Goal: Task Accomplishment & Management: Use online tool/utility

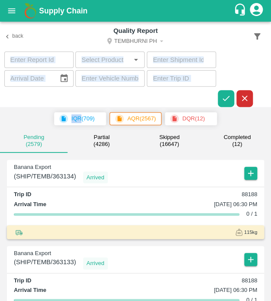
click at [244, 71] on section "​ ​ ​ ​ ​ ​" at bounding box center [135, 78] width 271 height 55
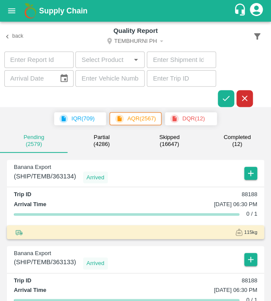
type input "DD/MM/YYYY"
click at [43, 76] on input "DD/MM/YYYY" at bounding box center [28, 78] width 48 height 16
click at [118, 79] on input "text" at bounding box center [109, 78] width 69 height 16
click at [122, 79] on input "text" at bounding box center [109, 78] width 69 height 16
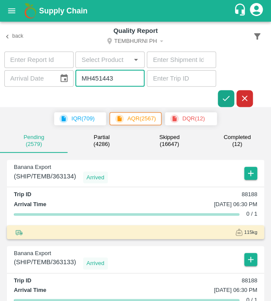
type input "MH451443"
click at [226, 95] on icon "button" at bounding box center [226, 98] width 10 height 10
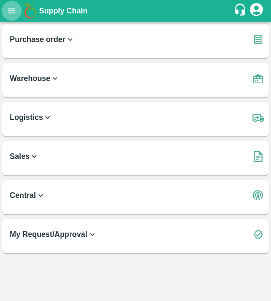
click at [3, 9] on button "open drawer" at bounding box center [12, 11] width 20 height 20
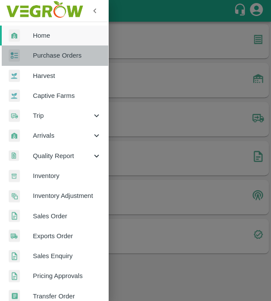
click at [66, 53] on span "Purchase Orders" at bounding box center [67, 56] width 68 height 10
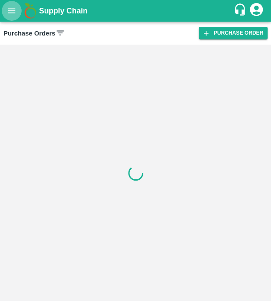
click at [14, 6] on icon "open drawer" at bounding box center [12, 11] width 10 height 10
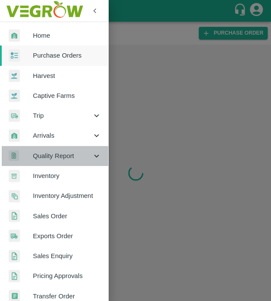
click at [75, 154] on span "Quality Report" at bounding box center [62, 156] width 59 height 10
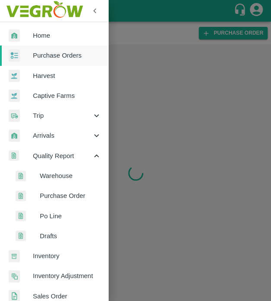
click at [80, 180] on span "Warehouse" at bounding box center [70, 176] width 61 height 10
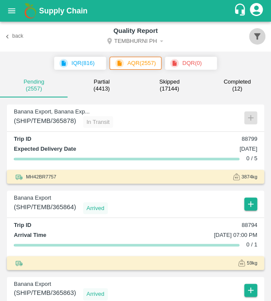
click at [255, 34] on icon "button" at bounding box center [257, 36] width 6 height 6
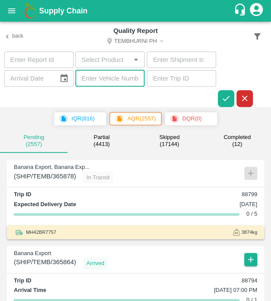
click at [121, 80] on input "text" at bounding box center [109, 78] width 69 height 16
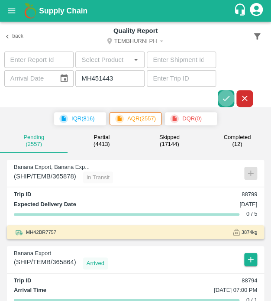
click at [228, 97] on icon "button" at bounding box center [226, 98] width 10 height 10
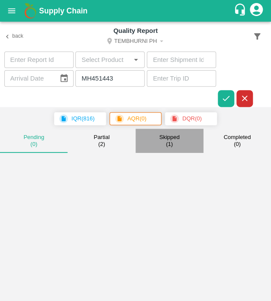
click at [174, 143] on div "Skipped ( 1 )" at bounding box center [169, 141] width 20 height 14
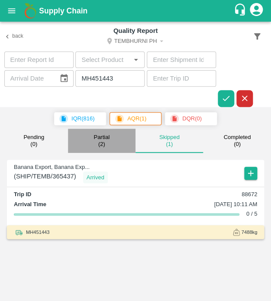
click at [100, 142] on small "( 2 )" at bounding box center [101, 144] width 7 height 7
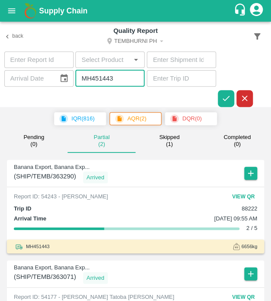
click at [120, 78] on input "MH451443" at bounding box center [109, 78] width 69 height 16
type input "M"
type input "MH13AX3198"
click at [222, 92] on button "button" at bounding box center [226, 98] width 16 height 16
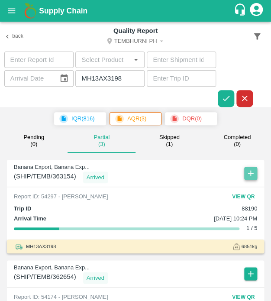
click at [247, 169] on icon "button" at bounding box center [251, 173] width 10 height 10
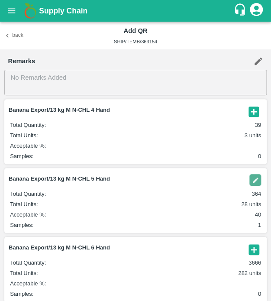
scroll to position [61, 0]
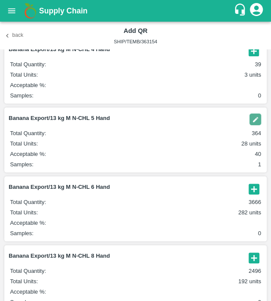
click at [251, 186] on icon "button" at bounding box center [253, 188] width 10 height 10
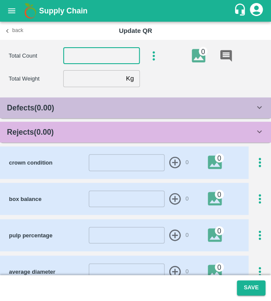
click at [90, 53] on input "number" at bounding box center [101, 56] width 77 height 16
type input "6"
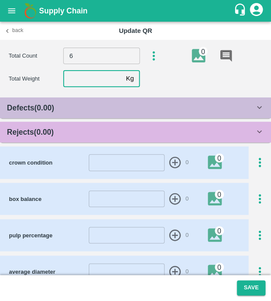
click at [87, 78] on input "number" at bounding box center [92, 78] width 59 height 16
type input "13.2"
click at [93, 109] on div "Defects ( 0.00 )" at bounding box center [131, 108] width 248 height 12
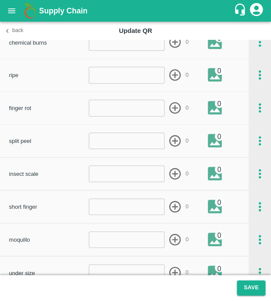
scroll to position [116, 0]
click at [129, 213] on input "number" at bounding box center [127, 206] width 76 height 16
type input "1"
click at [174, 203] on icon "button" at bounding box center [175, 206] width 14 height 14
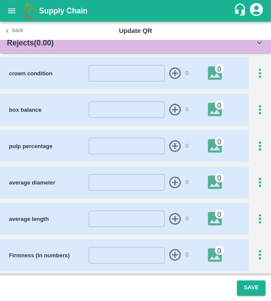
scroll to position [934, 0]
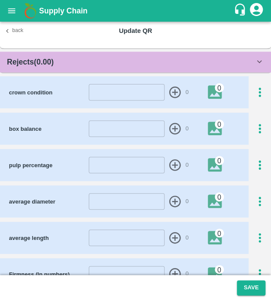
click at [185, 51] on div "Rejects ( 0.00 )" at bounding box center [135, 61] width 271 height 21
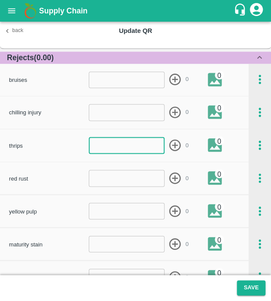
click at [130, 143] on input "number" at bounding box center [127, 145] width 76 height 16
type input "1"
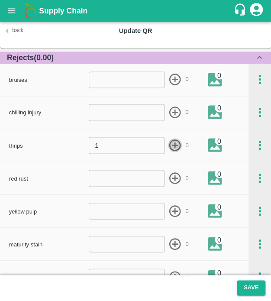
click at [174, 140] on icon "button" at bounding box center [175, 145] width 12 height 12
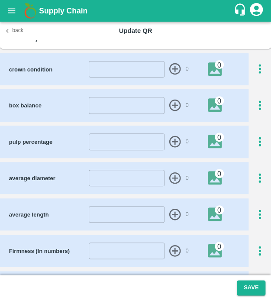
scroll to position [1269, 0]
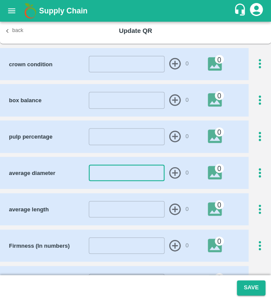
click at [130, 177] on input "number" at bounding box center [127, 172] width 76 height 16
type input "44"
drag, startPoint x: 173, startPoint y: 167, endPoint x: 140, endPoint y: 205, distance: 50.3
click at [140, 205] on div "crown condition ​ 0 0 box balance ​ 0 0 pulp percentage ​ 0 0 average diameter …" at bounding box center [135, 191] width 271 height 286
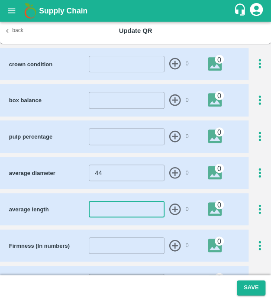
click at [140, 205] on input "number" at bounding box center [127, 209] width 76 height 16
type input "24"
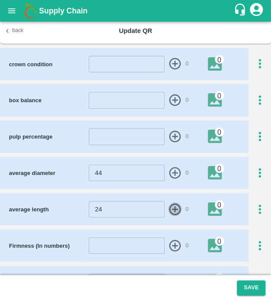
click at [170, 207] on icon "button" at bounding box center [175, 209] width 14 height 14
click at [172, 170] on icon "button" at bounding box center [175, 173] width 14 height 14
click at [258, 136] on icon "button" at bounding box center [259, 137] width 2 height 10
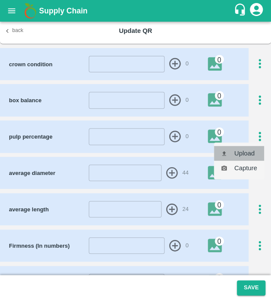
click at [250, 147] on li "Upload" at bounding box center [239, 153] width 50 height 15
type input "C:\fakepath\IMG_20250502_141722.jpg"
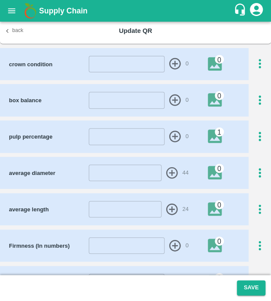
click at [212, 131] on img at bounding box center [218, 136] width 20 height 14
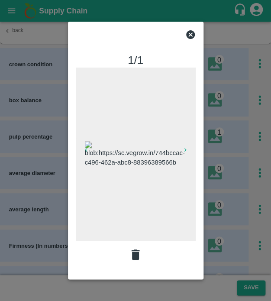
click at [264, 104] on div at bounding box center [135, 150] width 271 height 301
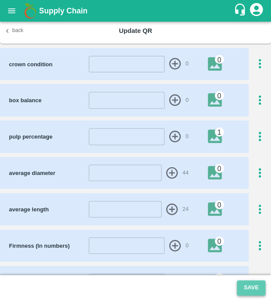
click at [249, 289] on button "Save" at bounding box center [251, 287] width 29 height 15
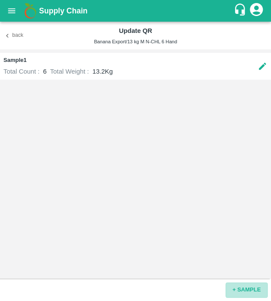
click at [249, 289] on button "+ SAMPLE" at bounding box center [246, 289] width 42 height 15
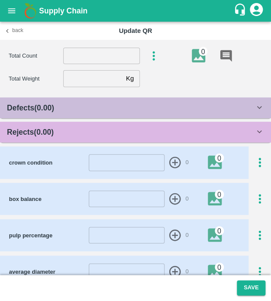
click at [99, 64] on div "Total Count ​ 0" at bounding box center [140, 56] width 262 height 18
click at [101, 53] on input "number" at bounding box center [101, 56] width 77 height 16
type input "6"
click at [90, 77] on input "number" at bounding box center [92, 78] width 59 height 16
type input "13.2"
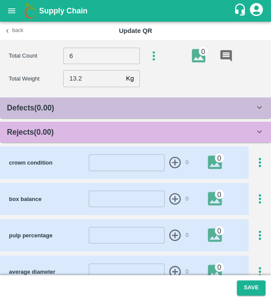
click at [100, 100] on div "Defects ( 0.00 )" at bounding box center [135, 107] width 271 height 21
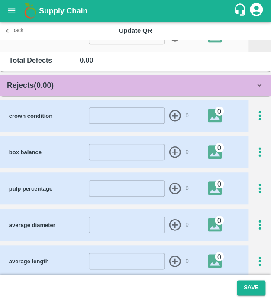
scroll to position [910, 0]
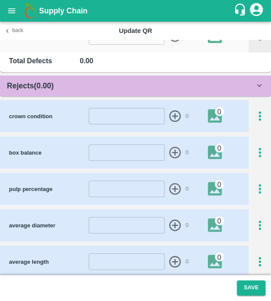
click at [154, 84] on div "Rejects ( 0.00 )" at bounding box center [131, 86] width 248 height 12
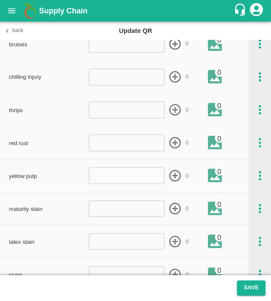
scroll to position [971, 0]
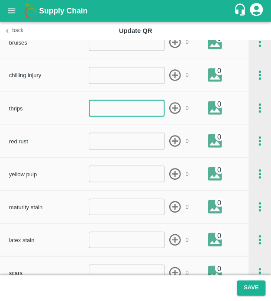
click at [125, 105] on input "number" at bounding box center [127, 108] width 76 height 16
type input "1"
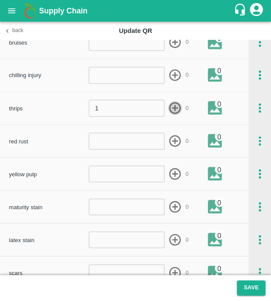
click at [172, 105] on icon "button" at bounding box center [175, 108] width 14 height 14
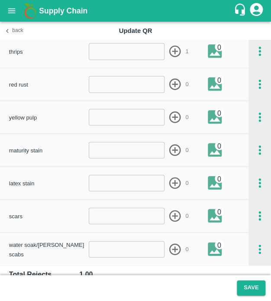
scroll to position [1028, 0]
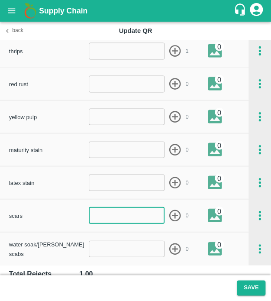
drag, startPoint x: 125, startPoint y: 217, endPoint x: 133, endPoint y: 213, distance: 8.9
click at [133, 213] on input "number" at bounding box center [127, 215] width 76 height 16
type input "1"
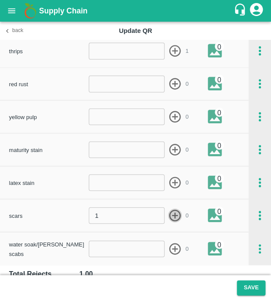
click at [171, 212] on icon "button" at bounding box center [175, 215] width 14 height 14
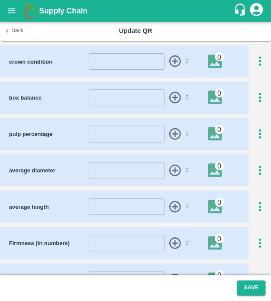
scroll to position [1284, 0]
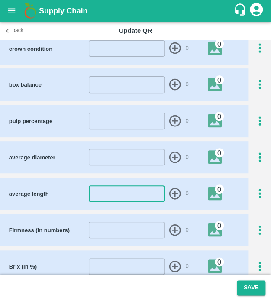
click at [121, 190] on input "number" at bounding box center [127, 193] width 76 height 16
type input "19"
drag, startPoint x: 172, startPoint y: 193, endPoint x: 116, endPoint y: 155, distance: 67.6
click at [116, 155] on div "crown condition ​ 0 0 box balance ​ 0 0 pulp percentage ​ 0 0 average diameter …" at bounding box center [135, 175] width 271 height 286
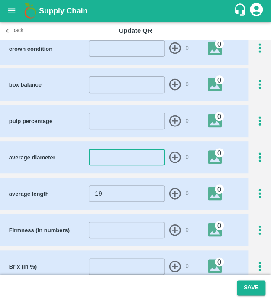
click at [116, 155] on input "number" at bounding box center [127, 157] width 76 height 16
type input "9"
type input "38"
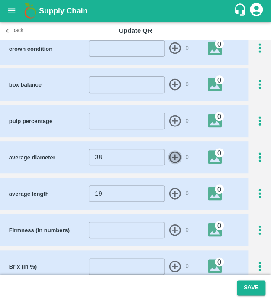
click at [171, 152] on icon "button" at bounding box center [175, 157] width 14 height 14
click at [175, 193] on icon "button" at bounding box center [175, 194] width 12 height 12
click at [258, 119] on icon "button" at bounding box center [259, 121] width 2 height 10
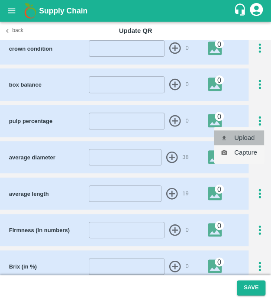
click at [247, 139] on li "Upload" at bounding box center [239, 137] width 50 height 15
type input "C:\fakepath\IMG_20250502_141722.jpg"
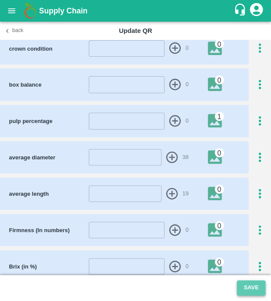
click at [244, 288] on button "Save" at bounding box center [251, 287] width 29 height 15
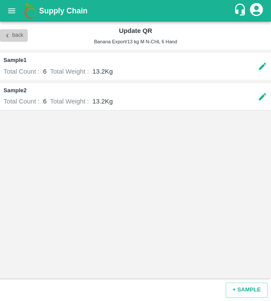
click at [22, 35] on button "Back" at bounding box center [14, 35] width 28 height 13
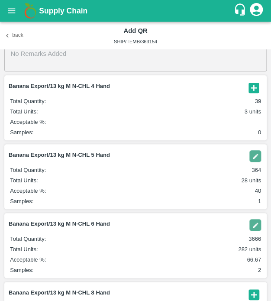
scroll to position [142, 0]
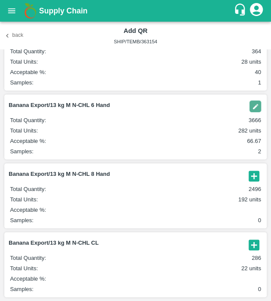
click at [252, 176] on icon "button" at bounding box center [254, 176] width 14 height 14
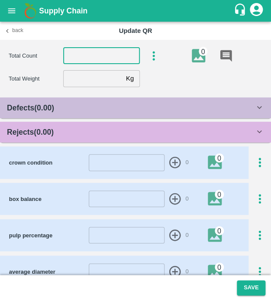
click at [99, 55] on input "number" at bounding box center [101, 56] width 77 height 16
type input "8"
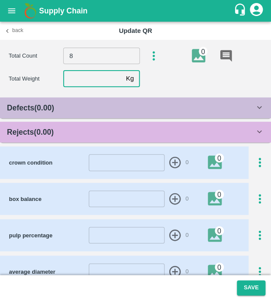
click at [99, 78] on input "number" at bounding box center [92, 78] width 59 height 16
type input "13.2"
click at [107, 120] on div "Defects ( 0.00 ) insect damage ​ 0 0 chemical burns ​ 0 0 ripe ​ 0 0 finger rot…" at bounding box center [135, 119] width 271 height 45
click at [108, 129] on div "Rejects ( 0.00 )" at bounding box center [131, 132] width 248 height 12
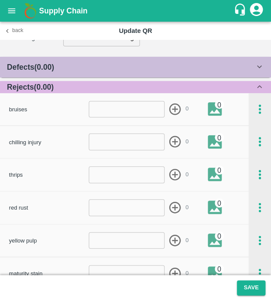
scroll to position [41, 0]
click at [123, 171] on input "number" at bounding box center [127, 174] width 76 height 16
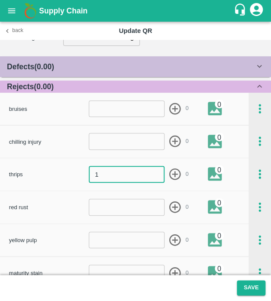
type input "1"
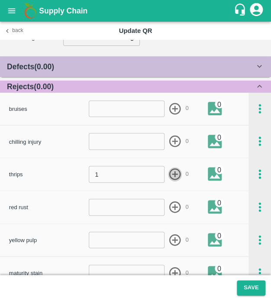
click at [174, 173] on icon "button" at bounding box center [175, 174] width 14 height 14
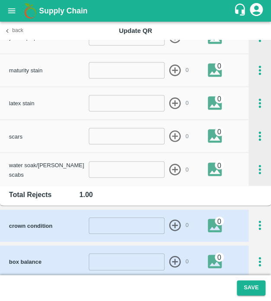
scroll to position [248, 0]
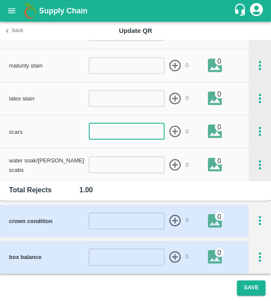
click at [118, 135] on input "number" at bounding box center [127, 131] width 76 height 16
type input "1"
click at [172, 128] on icon "button" at bounding box center [175, 131] width 14 height 14
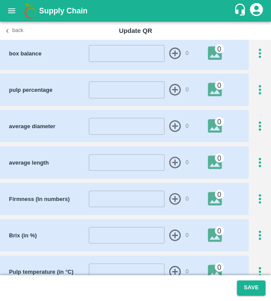
scroll to position [492, 0]
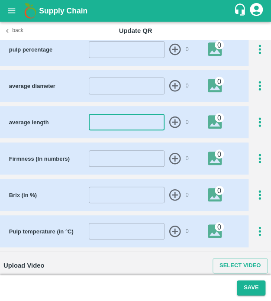
click at [136, 125] on input "number" at bounding box center [127, 122] width 76 height 16
type input "2"
type input "18"
click at [174, 116] on icon "button" at bounding box center [175, 122] width 12 height 12
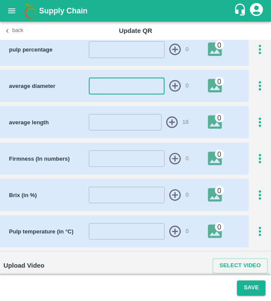
click at [118, 80] on input "number" at bounding box center [127, 85] width 76 height 16
type input "38"
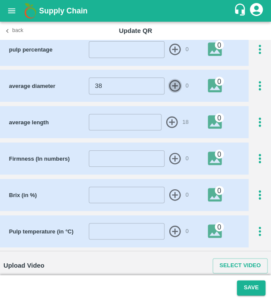
click at [173, 81] on icon "button" at bounding box center [175, 86] width 14 height 14
click at [260, 40] on div "pulp percentage ​ 0 0" at bounding box center [135, 49] width 271 height 32
click at [259, 46] on icon "button" at bounding box center [260, 49] width 14 height 14
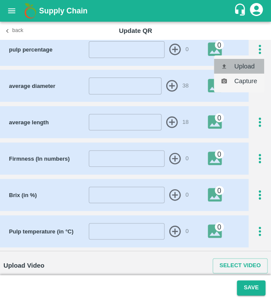
click at [258, 62] on li "Upload" at bounding box center [239, 66] width 50 height 15
type input "C:\fakepath\IMG_20250502_141722.jpg"
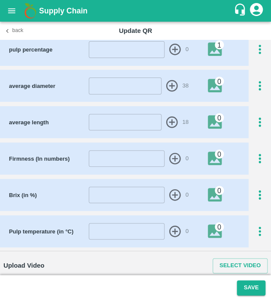
click at [263, 141] on body "Supply Chain Back Update QR Total Count 8 ​ 0 Total Weight 13.2 Kg ​ Defects ( …" at bounding box center [135, 150] width 271 height 301
click at [253, 287] on button "Save" at bounding box center [251, 287] width 29 height 15
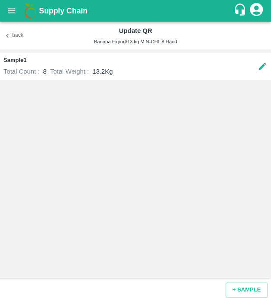
click at [16, 39] on button "Back" at bounding box center [14, 35] width 28 height 13
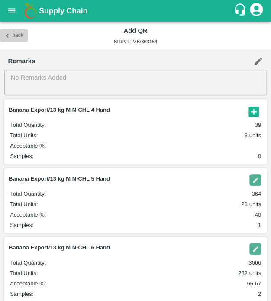
click at [16, 33] on button "Back" at bounding box center [14, 35] width 28 height 13
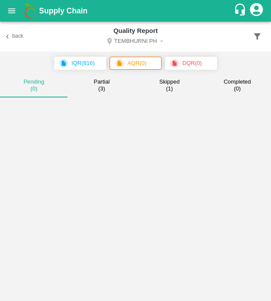
click at [169, 97] on div at bounding box center [135, 198] width 271 height 203
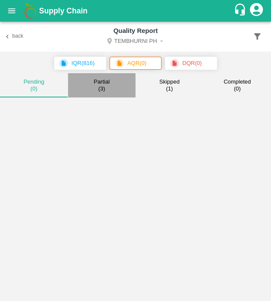
click at [110, 90] on button "Partial ( 3 )" at bounding box center [102, 85] width 68 height 25
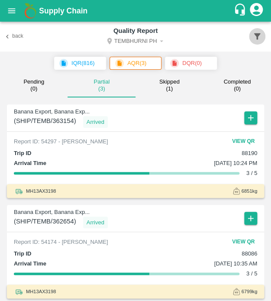
click at [254, 38] on icon "button" at bounding box center [257, 37] width 10 height 10
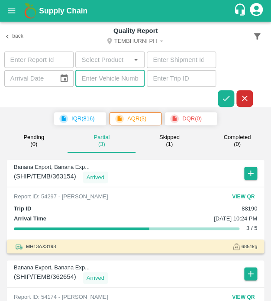
click at [120, 83] on input "text" at bounding box center [109, 78] width 69 height 16
click at [223, 96] on icon "button" at bounding box center [226, 98] width 10 height 10
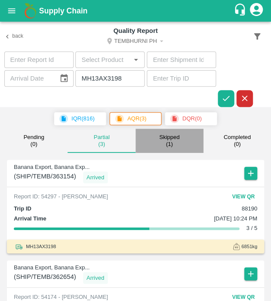
click at [167, 148] on button "Skipped ( 1 )" at bounding box center [169, 141] width 68 height 25
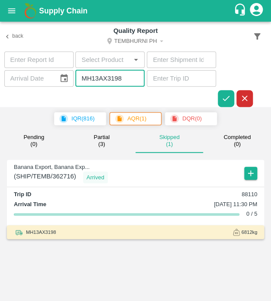
click at [124, 85] on input "MH13AX3198" at bounding box center [109, 78] width 69 height 16
type input "M"
type input "MH45AF7755"
click at [228, 93] on button "button" at bounding box center [226, 98] width 16 height 16
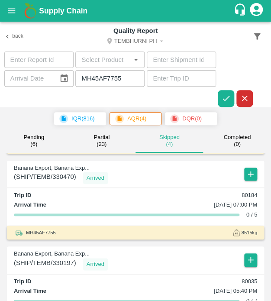
scroll to position [203, 0]
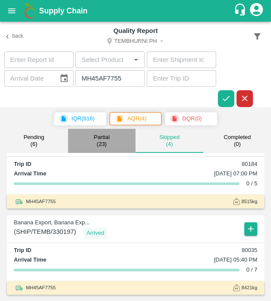
click at [105, 138] on p "Partial" at bounding box center [101, 137] width 16 height 7
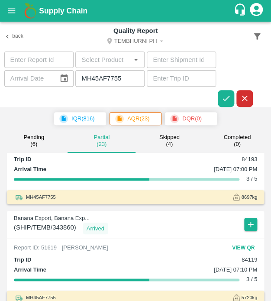
scroll to position [956, 0]
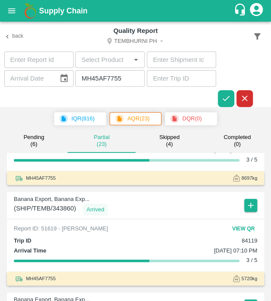
type input "DD/MM/YYYY"
click at [50, 80] on input "DD/MM/YYYY" at bounding box center [28, 78] width 48 height 16
click at [63, 80] on icon "Choose date" at bounding box center [64, 79] width 10 height 10
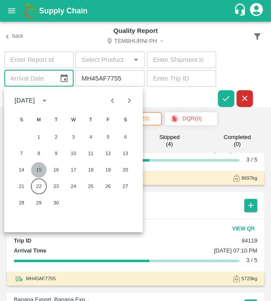
click at [42, 167] on button "15" at bounding box center [39, 170] width 16 height 16
type input "[DATE]"
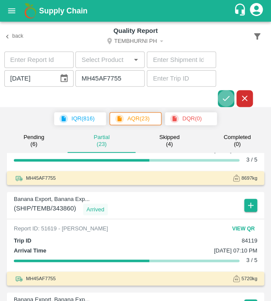
click at [220, 95] on button "button" at bounding box center [226, 98] width 16 height 16
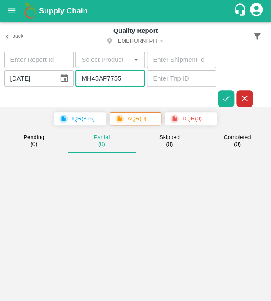
click at [126, 77] on input "MH45AF7755" at bounding box center [109, 78] width 69 height 16
type input "M"
type input "MH50M1460"
click at [229, 94] on icon "button" at bounding box center [226, 98] width 10 height 10
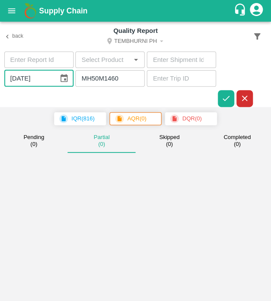
click at [47, 80] on input "[DATE]" at bounding box center [28, 78] width 48 height 16
type input "DD/MM/YYYY"
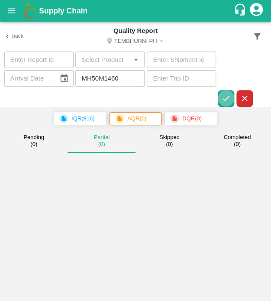
click at [228, 100] on icon "button" at bounding box center [226, 98] width 10 height 10
click at [229, 97] on icon "button" at bounding box center [226, 98] width 10 height 10
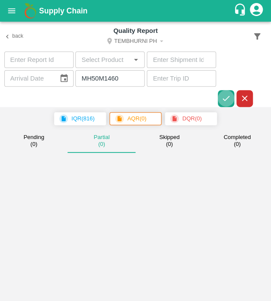
click at [229, 97] on icon "button" at bounding box center [226, 98] width 10 height 10
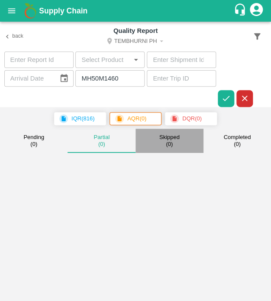
click at [171, 148] on button "Skipped ( 0 )" at bounding box center [169, 141] width 68 height 25
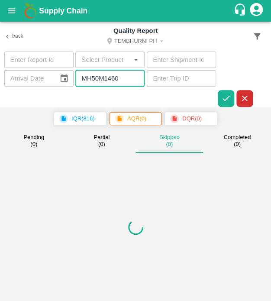
click at [127, 75] on input "MH50M1460" at bounding box center [109, 78] width 69 height 16
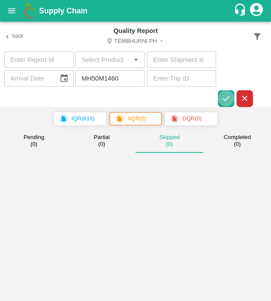
click at [223, 93] on button "button" at bounding box center [226, 98] width 16 height 16
click at [127, 78] on input "MH50M1460" at bounding box center [109, 78] width 69 height 16
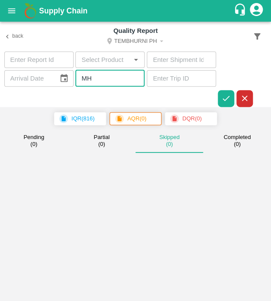
type input "M"
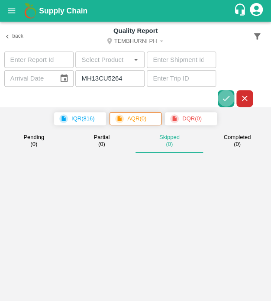
click at [227, 95] on icon "button" at bounding box center [226, 98] width 10 height 10
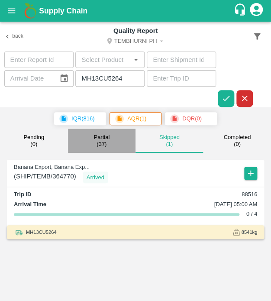
click at [110, 137] on button "Partial ( 37 )" at bounding box center [102, 141] width 68 height 25
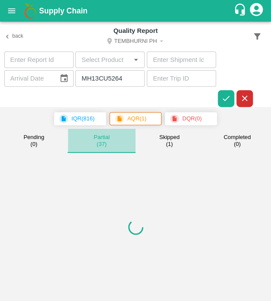
click at [110, 137] on button "Partial ( 37 )" at bounding box center [102, 141] width 68 height 25
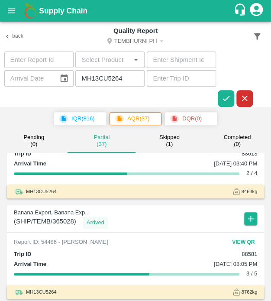
scroll to position [155, 0]
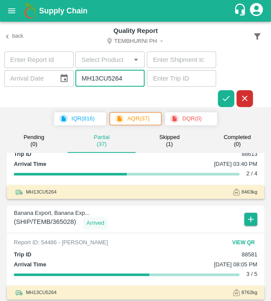
click at [125, 79] on input "MH13CU5264" at bounding box center [109, 78] width 69 height 16
type input "M"
click at [226, 94] on icon "button" at bounding box center [226, 98] width 10 height 10
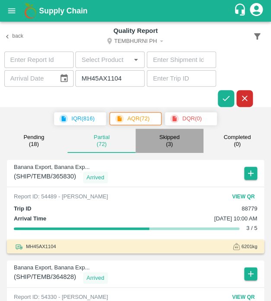
click at [169, 142] on small "( 3 )" at bounding box center [169, 144] width 7 height 7
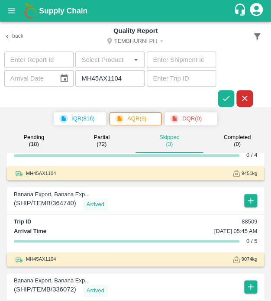
scroll to position [58, 0]
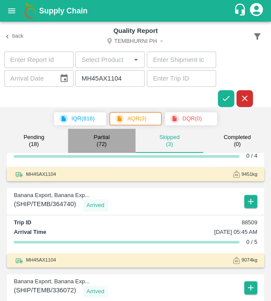
click at [106, 150] on button "Partial ( 72 )" at bounding box center [102, 141] width 68 height 25
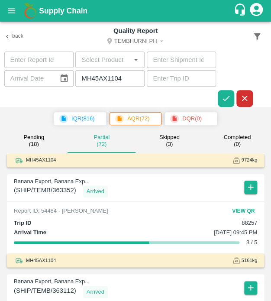
scroll to position [519, 0]
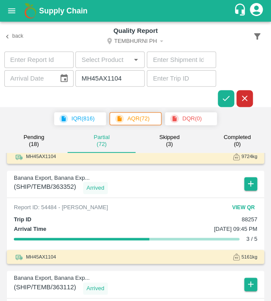
click at [130, 84] on input "MH45AX1104" at bounding box center [109, 78] width 69 height 16
type input "M"
click at [222, 91] on button "button" at bounding box center [226, 98] width 16 height 16
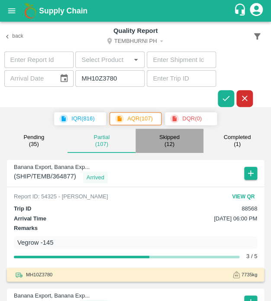
click at [173, 142] on small "( 12 )" at bounding box center [169, 144] width 10 height 7
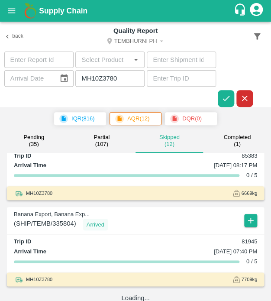
scroll to position [728, 0]
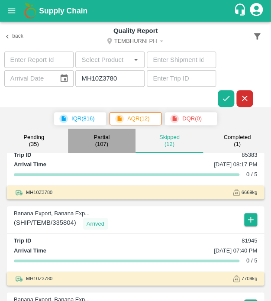
click at [106, 139] on p "Partial" at bounding box center [101, 137] width 16 height 7
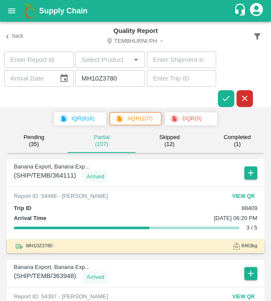
scroll to position [129, 0]
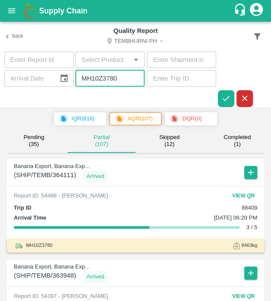
click at [120, 80] on input "MH10Z3780" at bounding box center [109, 78] width 69 height 16
type input "M"
click at [223, 97] on icon "button" at bounding box center [226, 98] width 10 height 10
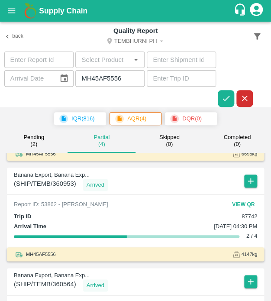
scroll to position [260, 0]
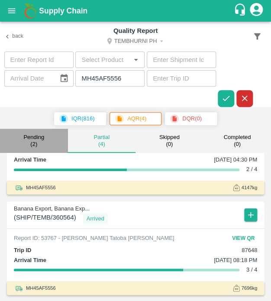
click at [32, 141] on small "( 2 )" at bounding box center [33, 144] width 7 height 7
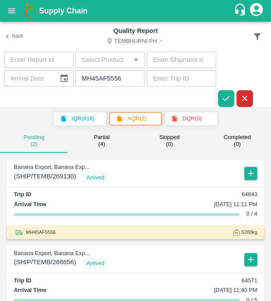
scroll to position [30, 0]
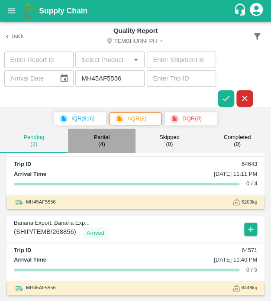
click at [100, 145] on small "( 4 )" at bounding box center [101, 144] width 7 height 7
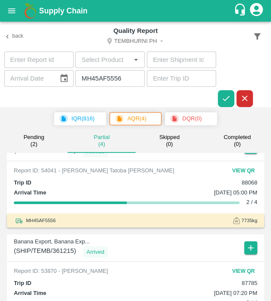
scroll to position [0, 0]
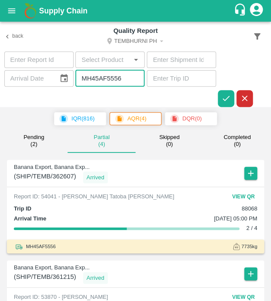
click at [125, 77] on input "MH45AF5556" at bounding box center [109, 78] width 69 height 16
type input "M"
click at [223, 99] on icon "button" at bounding box center [225, 98] width 7 height 5
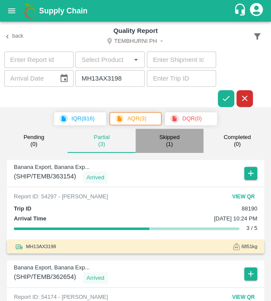
click at [171, 151] on button "Skipped ( 1 )" at bounding box center [169, 141] width 68 height 25
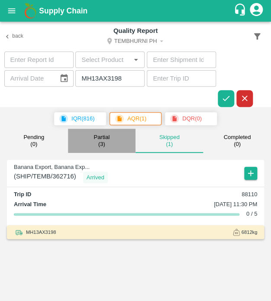
click at [97, 144] on div "Partial ( 3 )" at bounding box center [101, 141] width 16 height 14
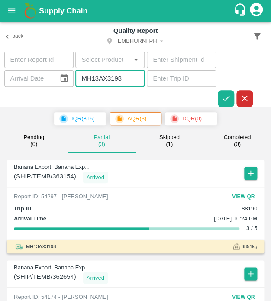
click at [134, 78] on input "MH13AX3198" at bounding box center [109, 78] width 69 height 16
type input "M"
type input "MH451443"
click at [225, 96] on icon "button" at bounding box center [226, 98] width 10 height 10
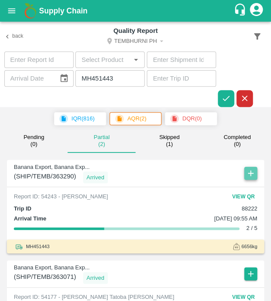
click at [250, 169] on icon "button" at bounding box center [251, 173] width 10 height 10
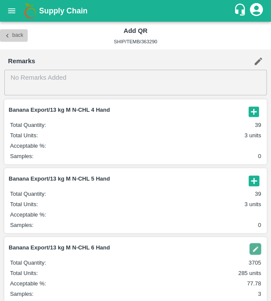
click at [5, 35] on icon "button" at bounding box center [7, 36] width 8 height 8
